Goal: Book appointment/travel/reservation

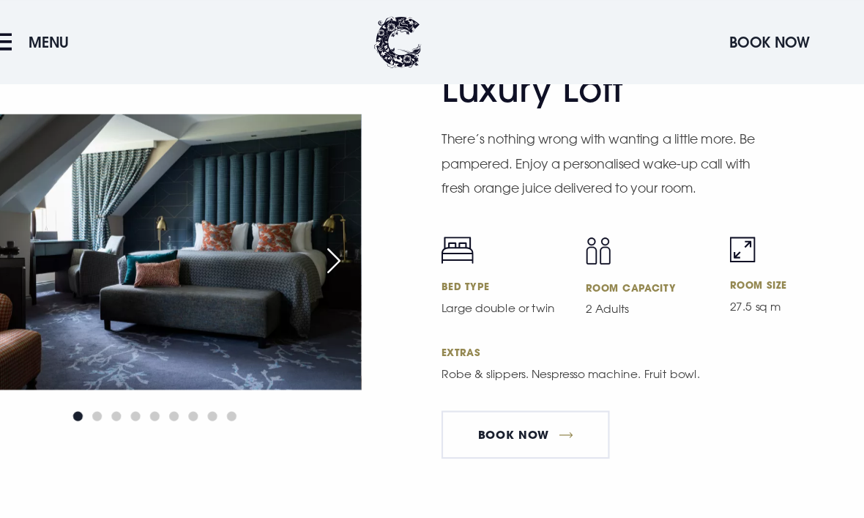
scroll to position [3313, 0]
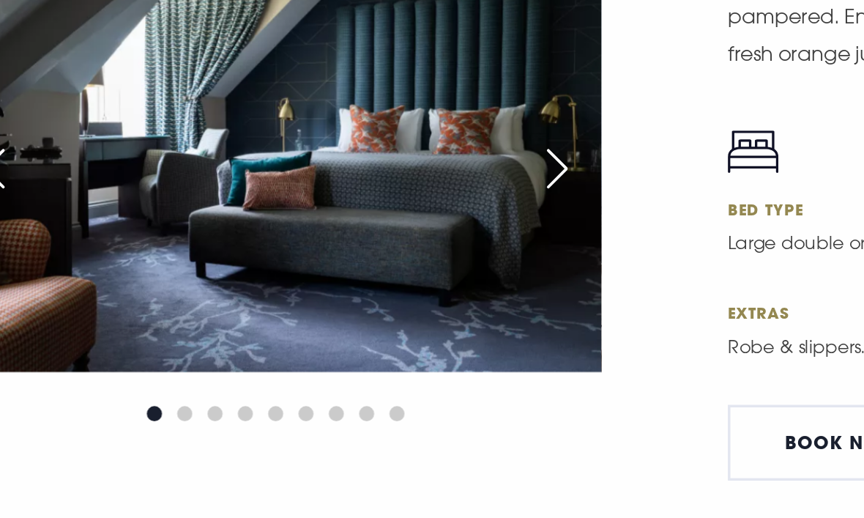
click at [351, 230] on div "Next slide" at bounding box center [369, 246] width 37 height 32
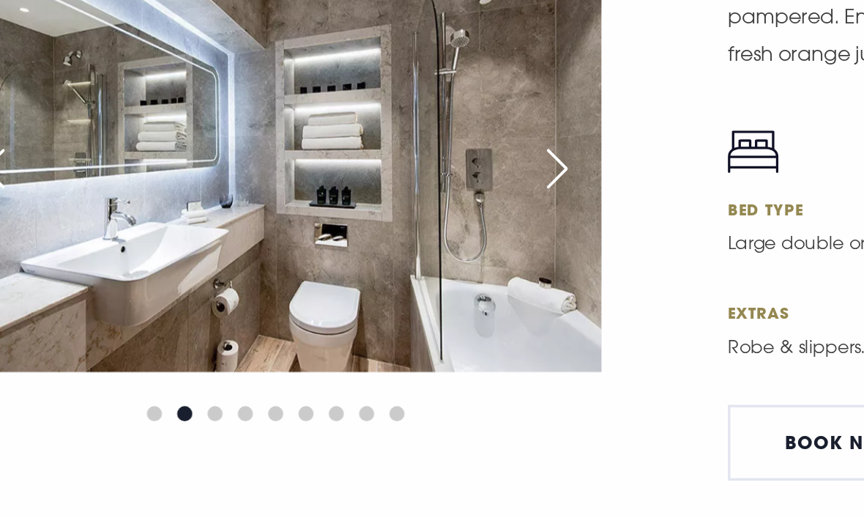
click at [351, 230] on div "Next slide" at bounding box center [369, 246] width 37 height 32
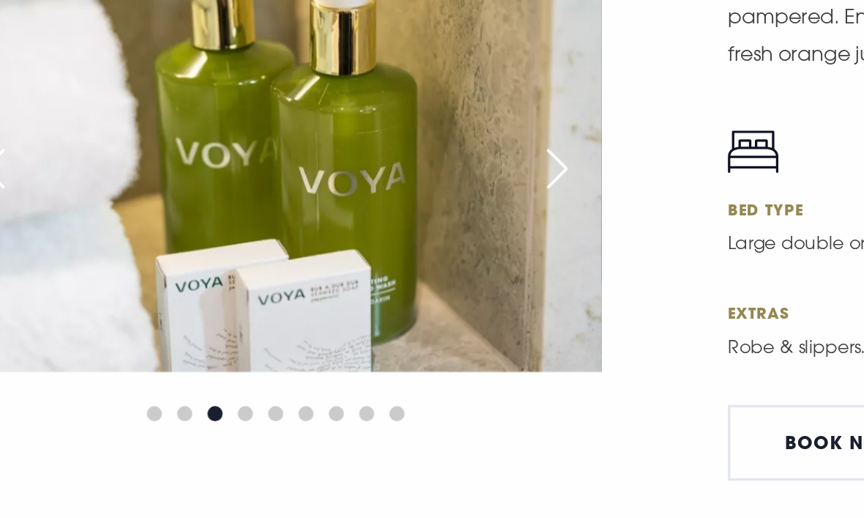
click at [351, 230] on div "Next slide" at bounding box center [369, 246] width 37 height 32
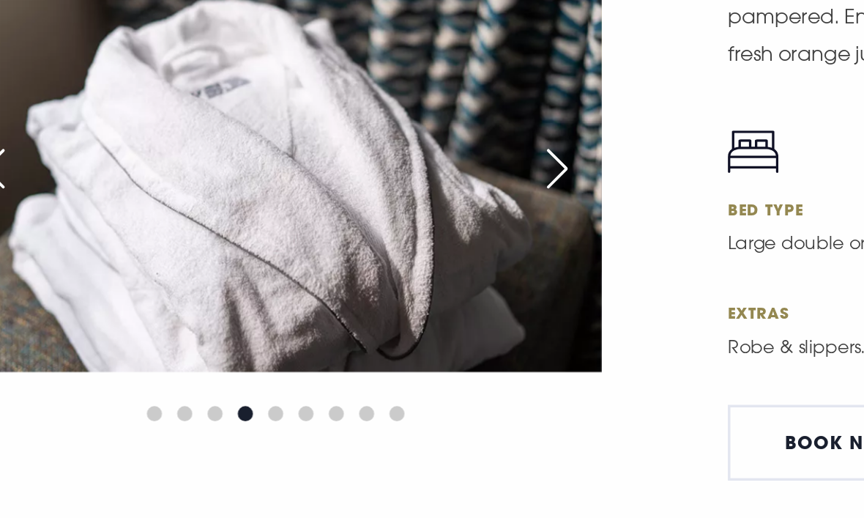
click at [351, 230] on div "Next slide" at bounding box center [369, 246] width 37 height 32
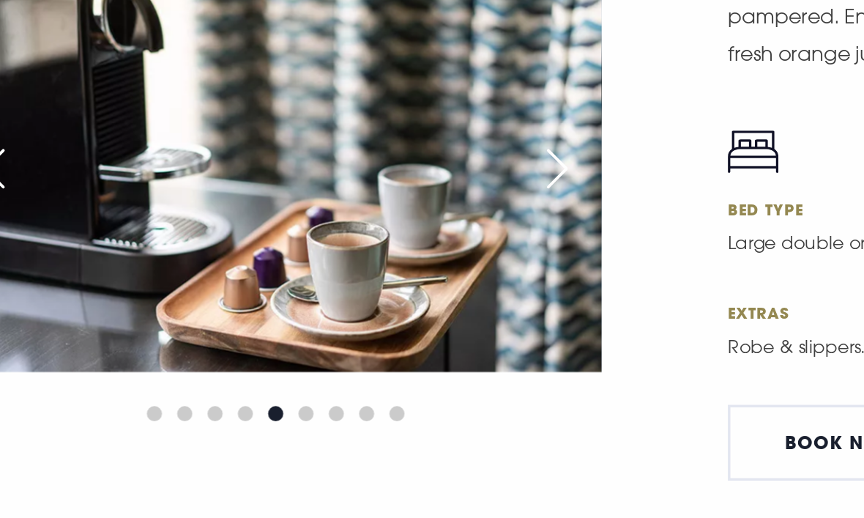
click at [351, 230] on div "Next slide" at bounding box center [369, 246] width 37 height 32
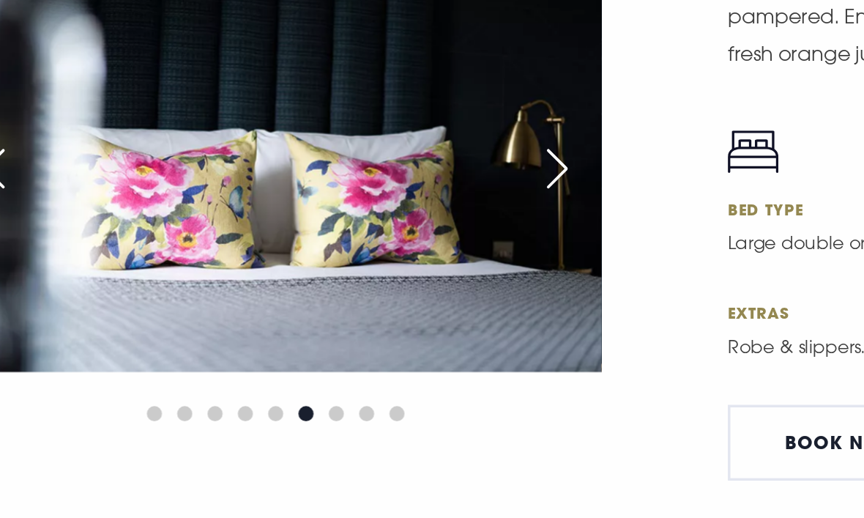
click at [351, 230] on div "Next slide" at bounding box center [369, 246] width 37 height 32
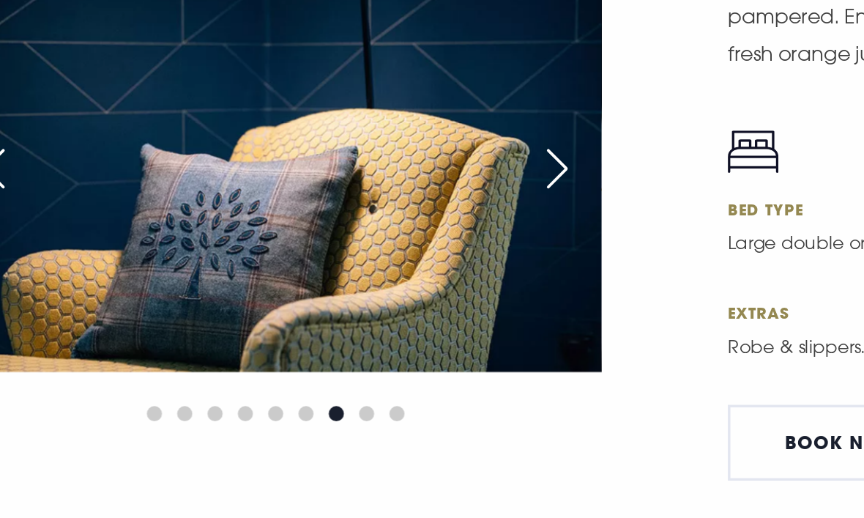
click at [351, 230] on div "Next slide" at bounding box center [369, 246] width 37 height 32
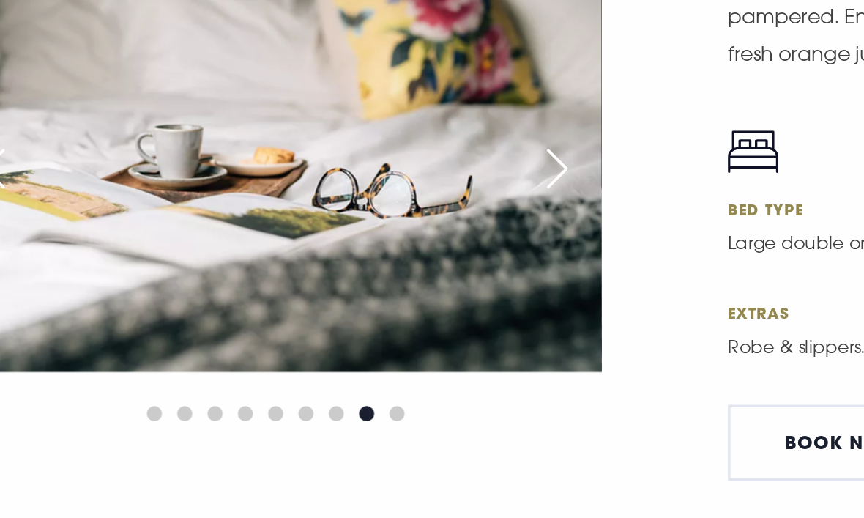
click at [351, 230] on div "Next slide" at bounding box center [369, 246] width 37 height 32
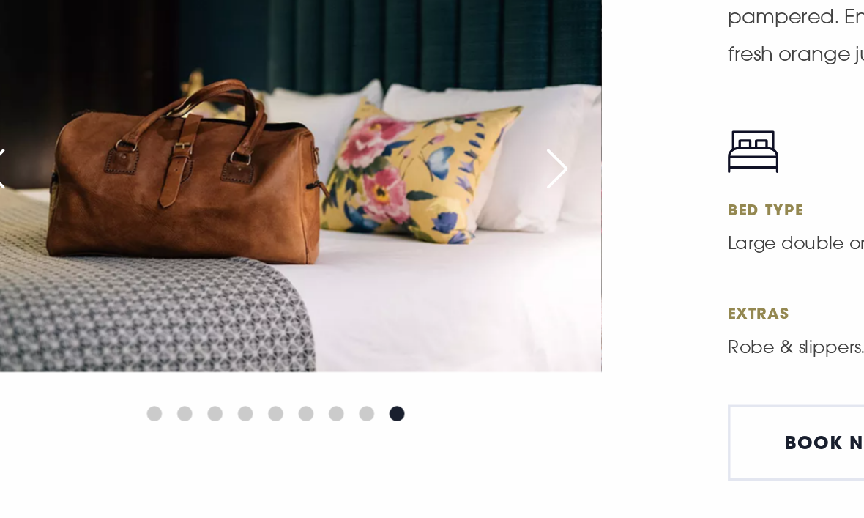
click at [351, 230] on div "Next slide" at bounding box center [369, 246] width 37 height 32
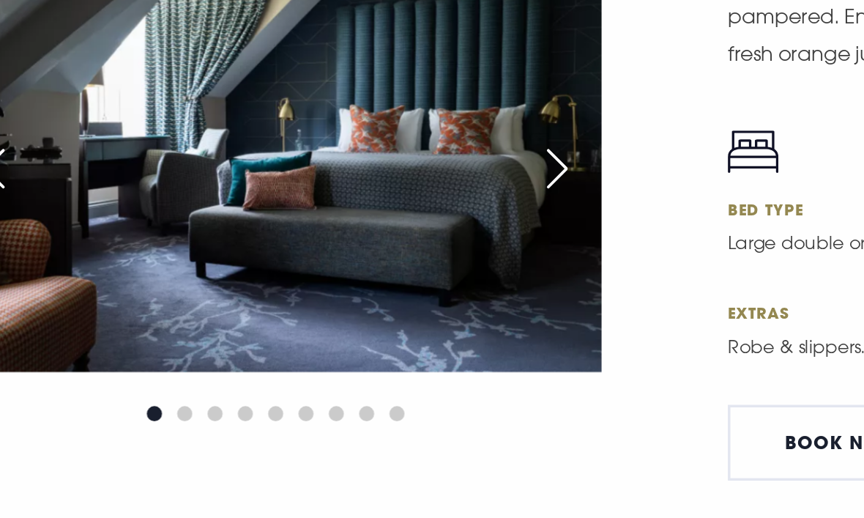
click at [351, 230] on div "Next slide" at bounding box center [369, 246] width 37 height 32
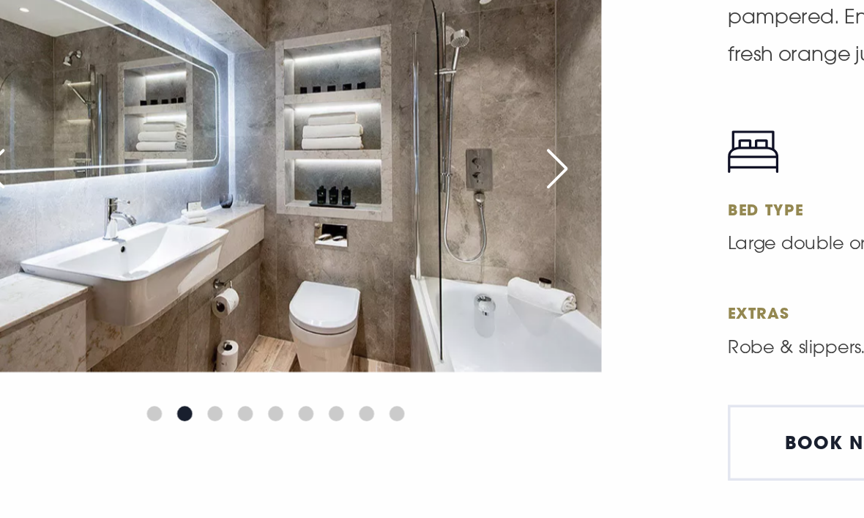
click at [351, 230] on div "Next slide" at bounding box center [369, 246] width 37 height 32
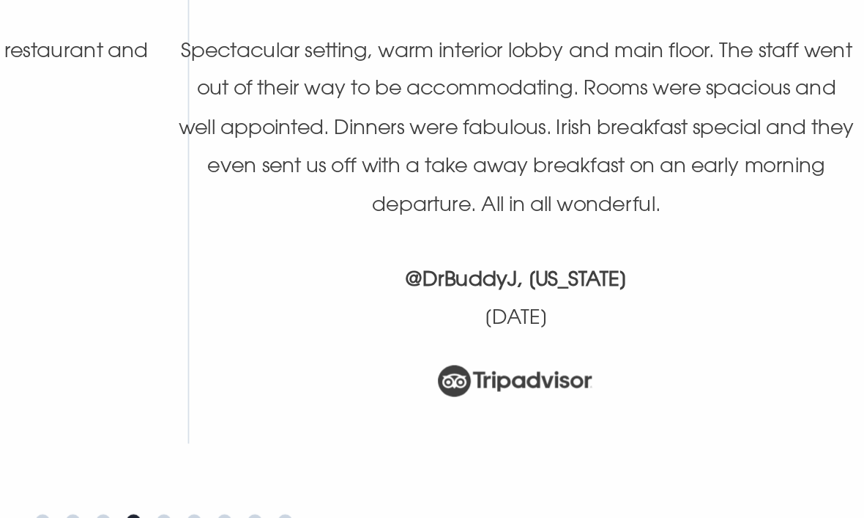
scroll to position [5756, 0]
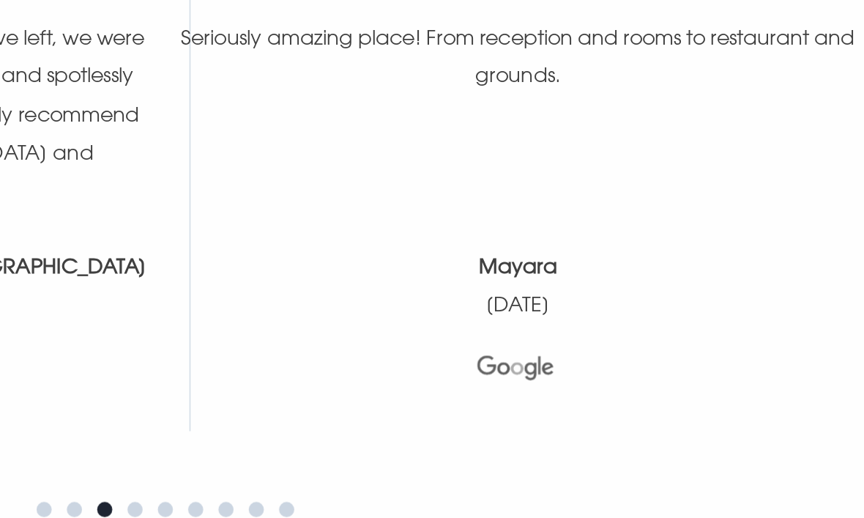
click at [67, 354] on p "[DATE]" at bounding box center [228, 365] width 394 height 22
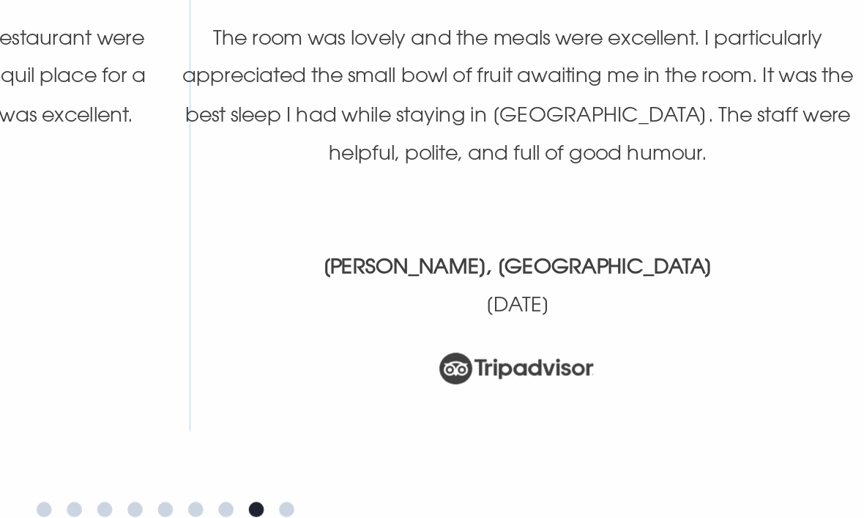
click at [67, 354] on p "[DATE]" at bounding box center [228, 365] width 394 height 22
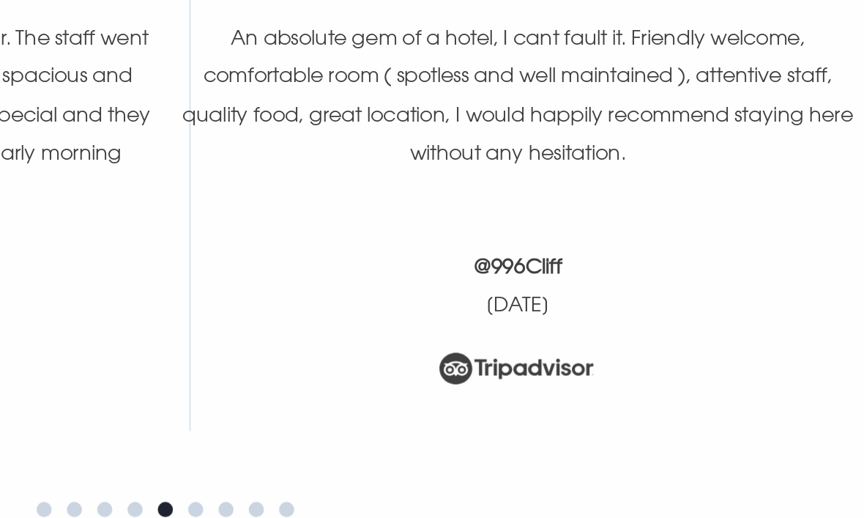
click at [439, 387] on picture at bounding box center [636, 406] width 394 height 38
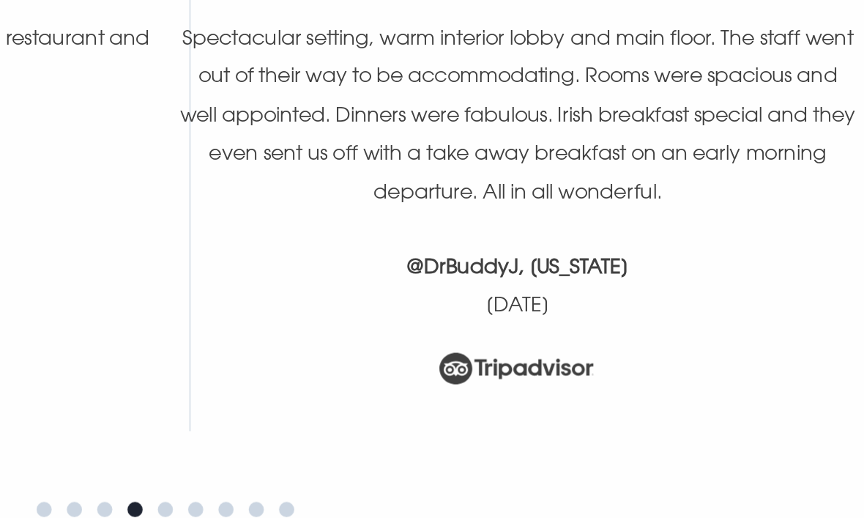
click at [439, 387] on picture at bounding box center [636, 406] width 394 height 38
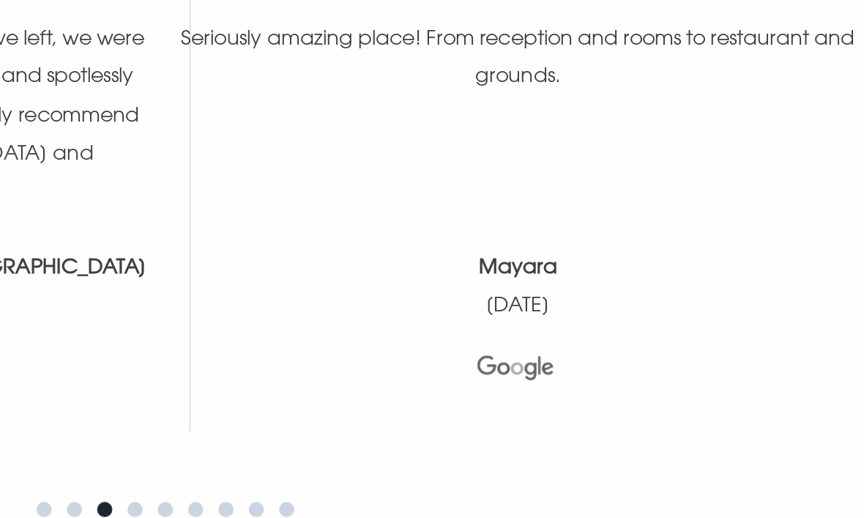
click at [439, 332] on div "Mayara [DATE]" at bounding box center [636, 378] width 394 height 92
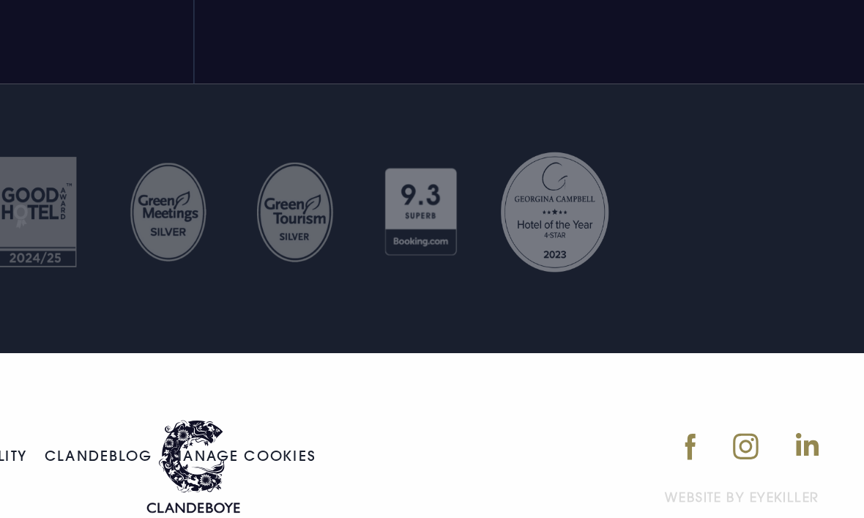
scroll to position [6348, 0]
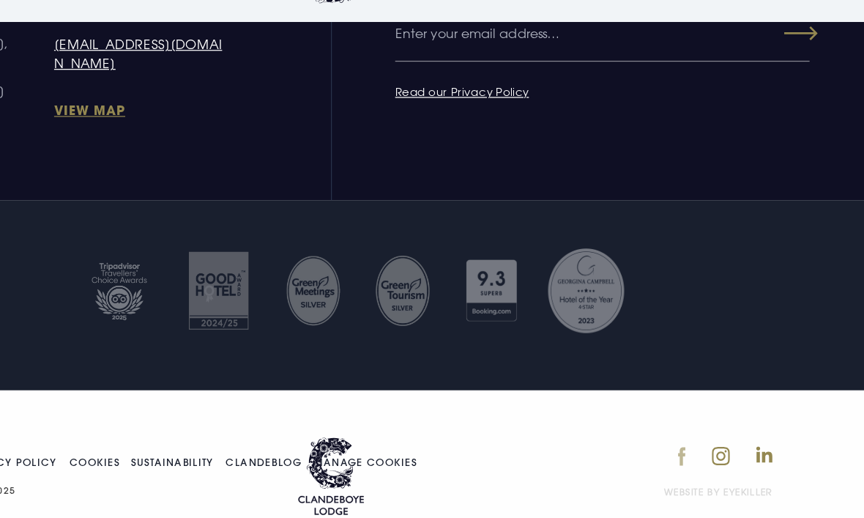
click at [712, 420] on img at bounding box center [715, 428] width 7 height 16
